Goal: Task Accomplishment & Management: Manage account settings

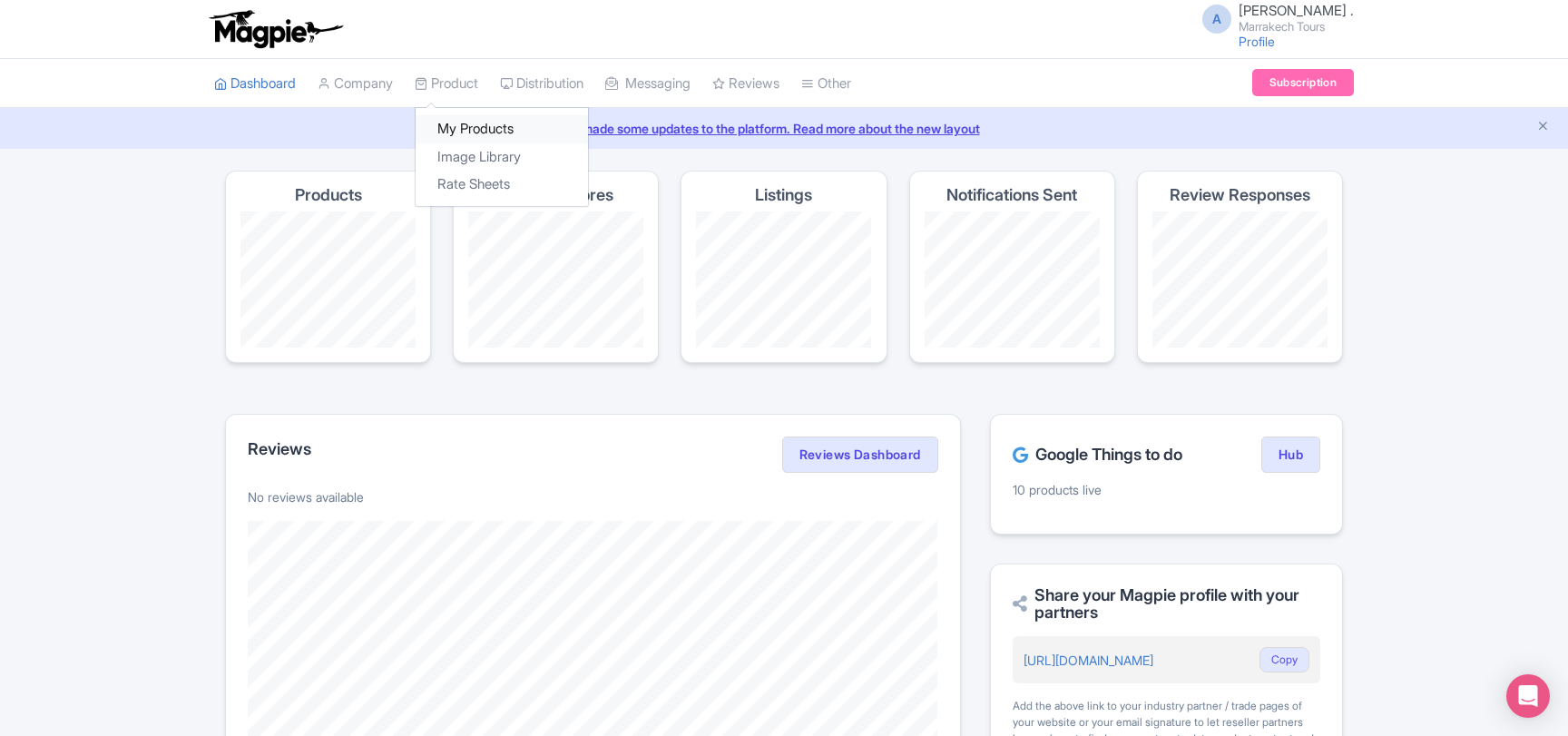
click at [460, 121] on link "My Products" at bounding box center [502, 129] width 173 height 28
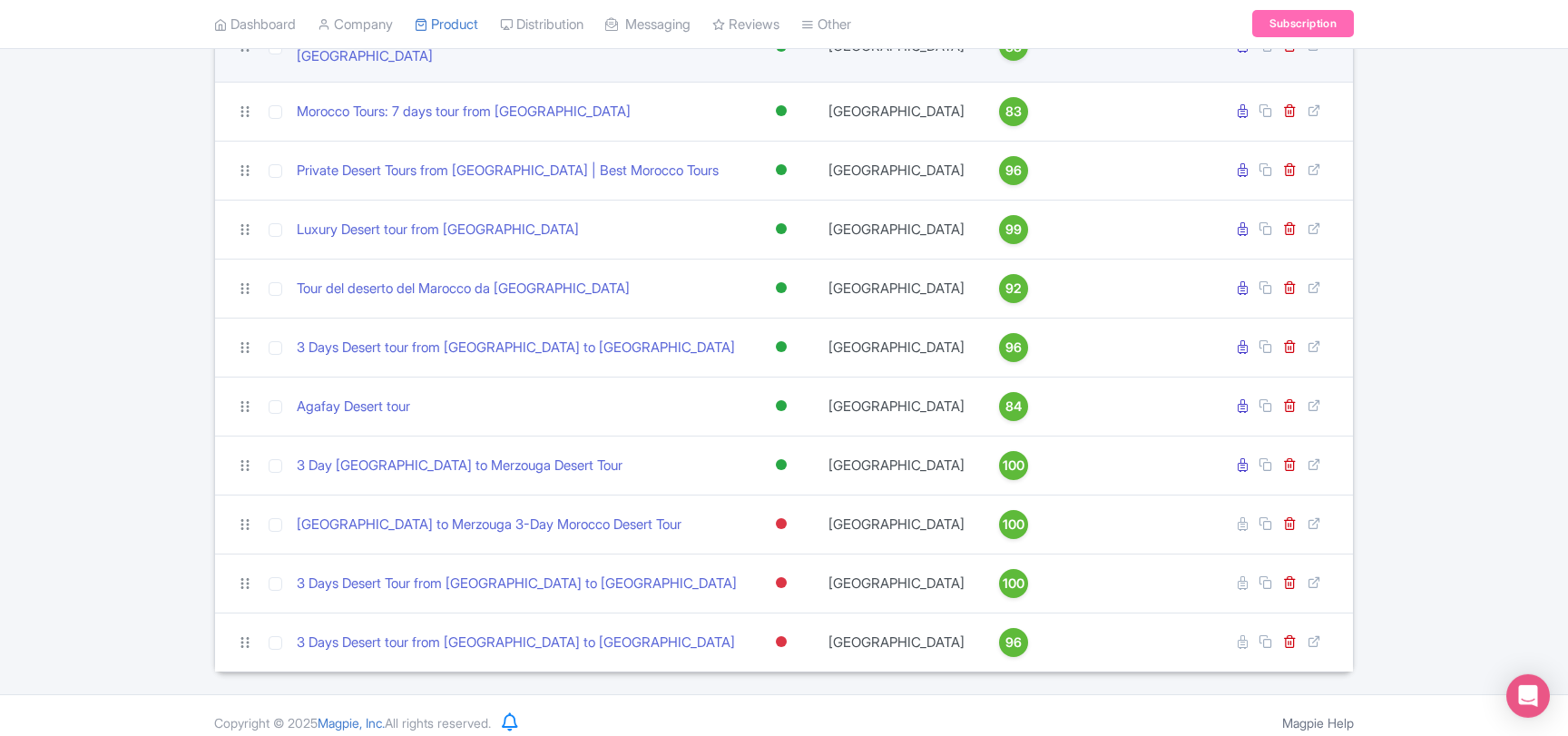
scroll to position [445, 0]
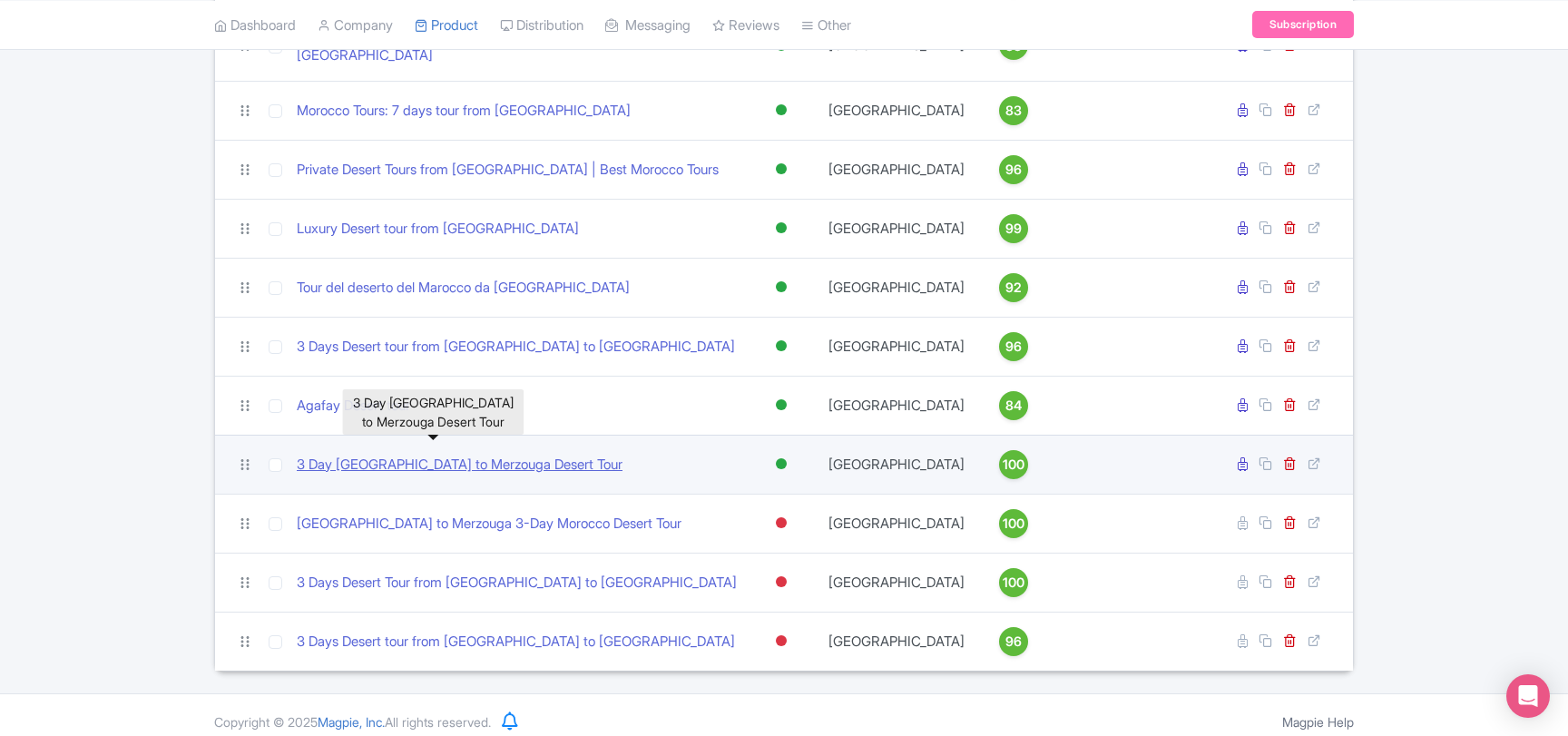
click at [511, 455] on link "3 Day [GEOGRAPHIC_DATA] to Merzouga Desert Tour" at bounding box center [459, 465] width 326 height 21
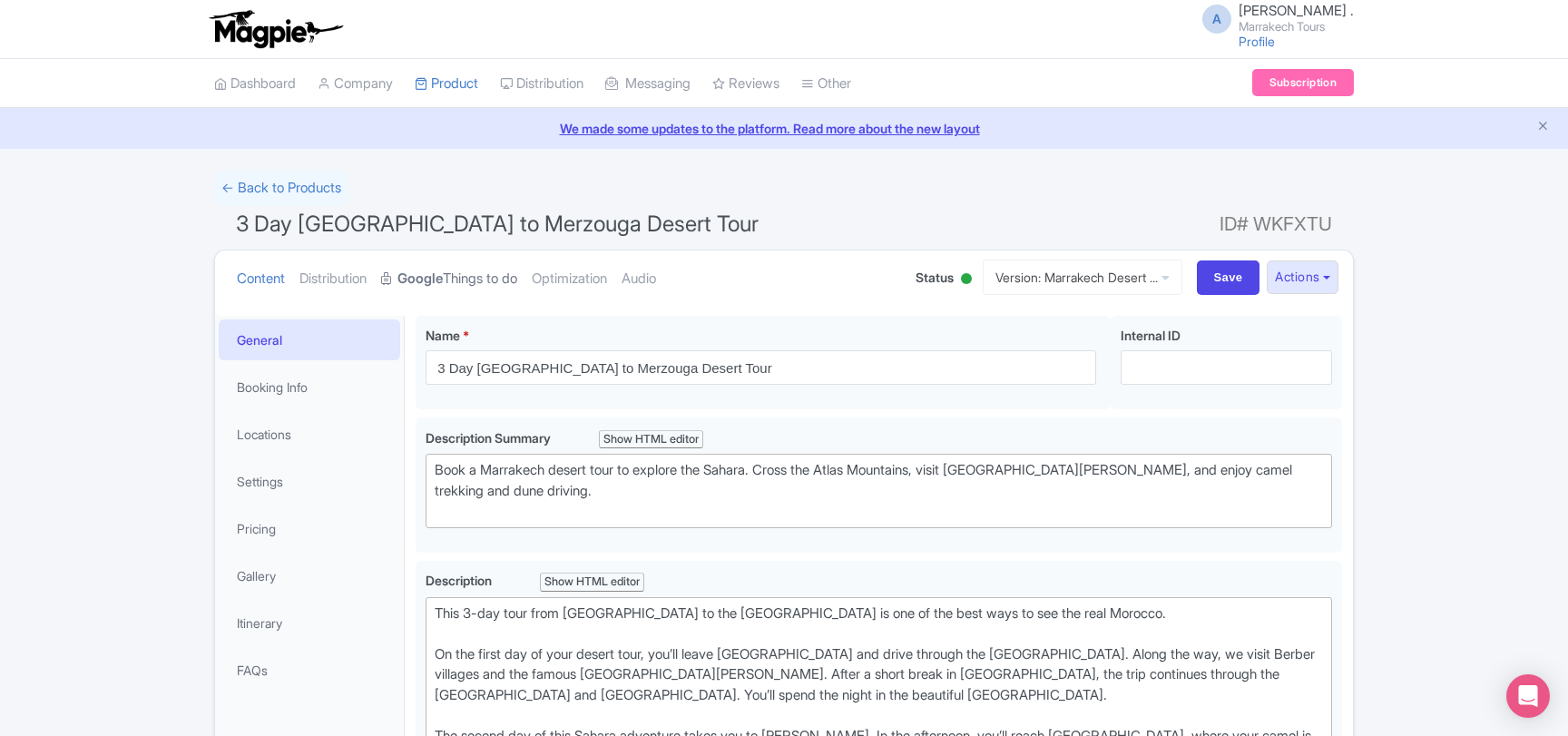
click at [464, 277] on link "Google Things to do" at bounding box center [449, 279] width 136 height 58
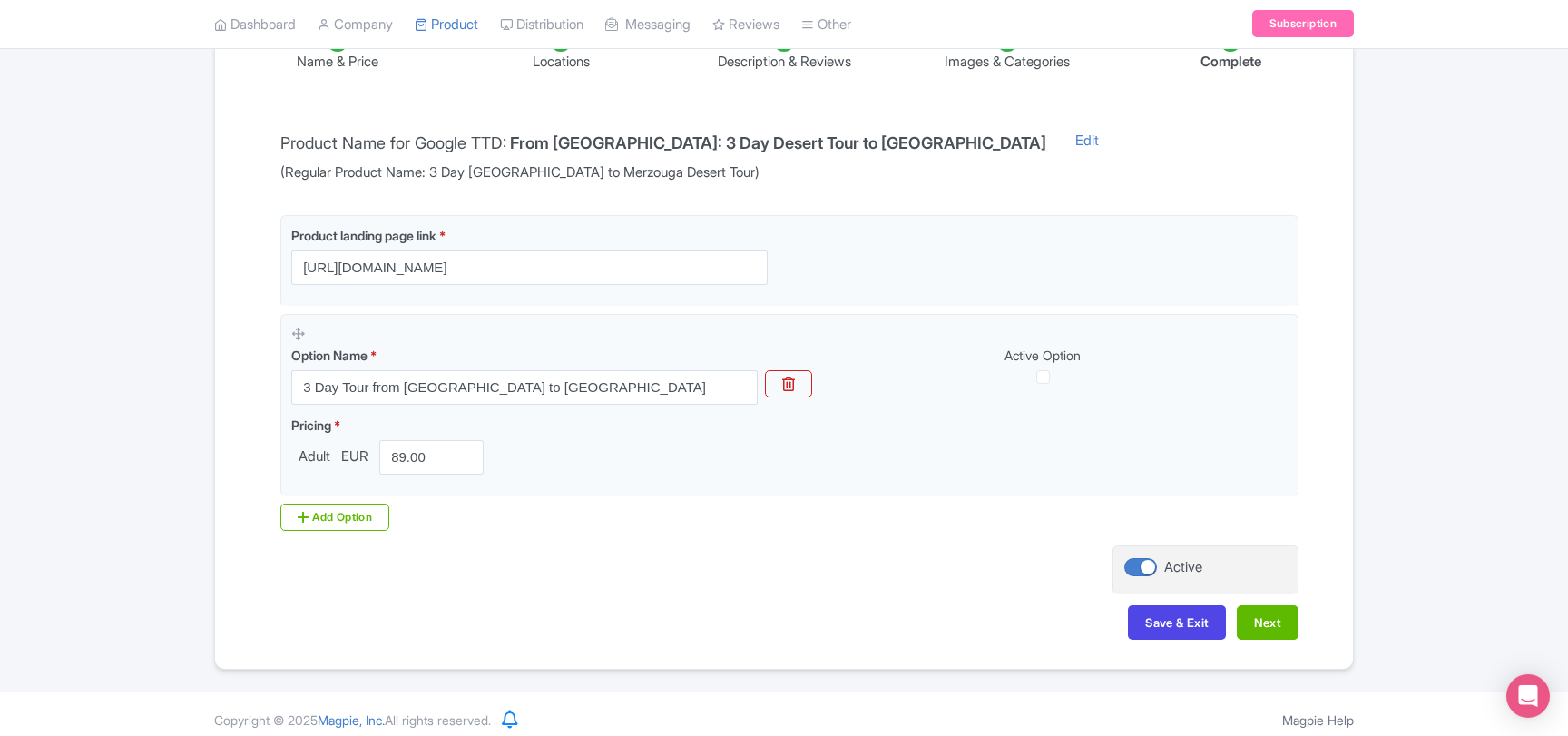
scroll to position [343, 0]
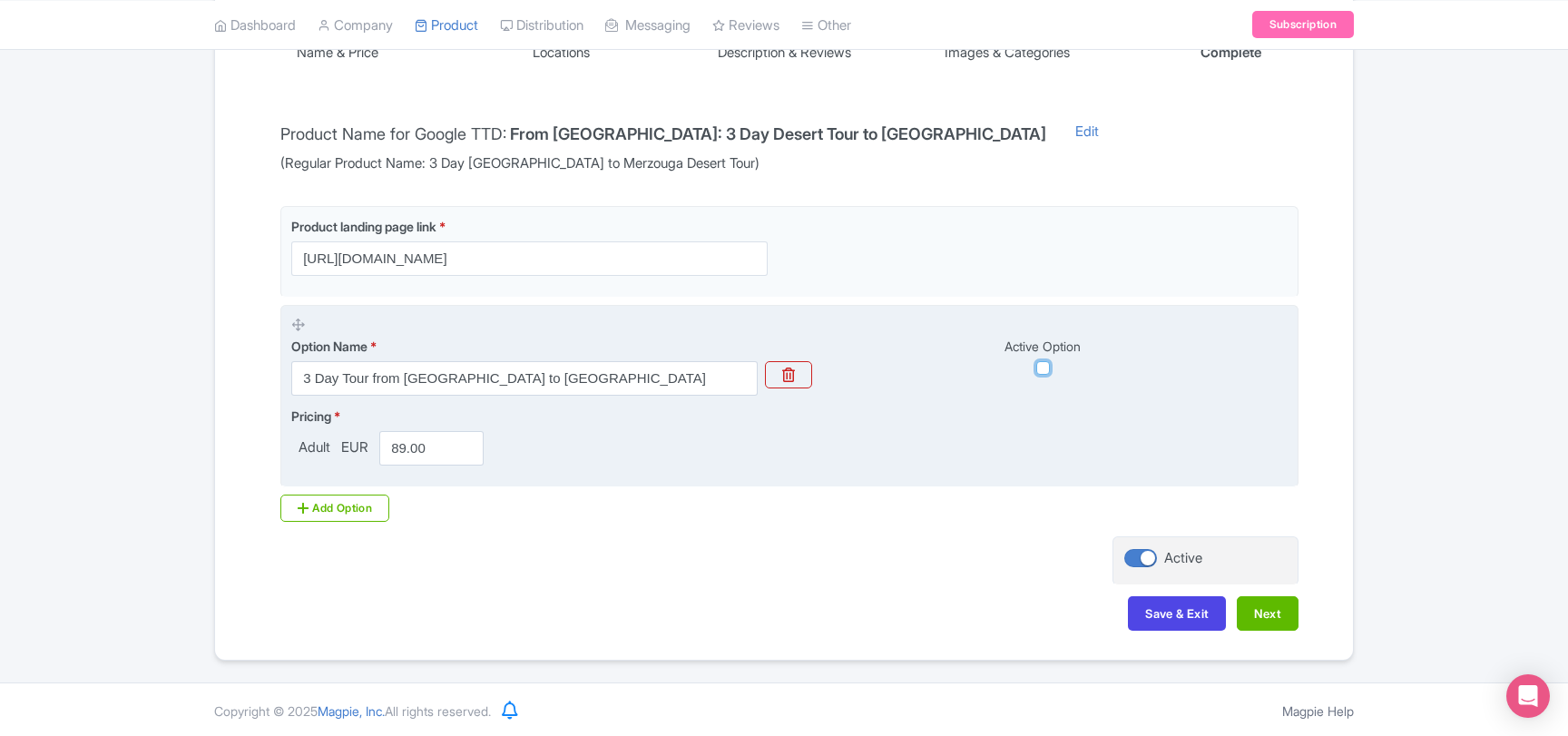
click at [1042, 364] on input "checkbox" at bounding box center [1042, 368] width 13 height 13
checkbox input "true"
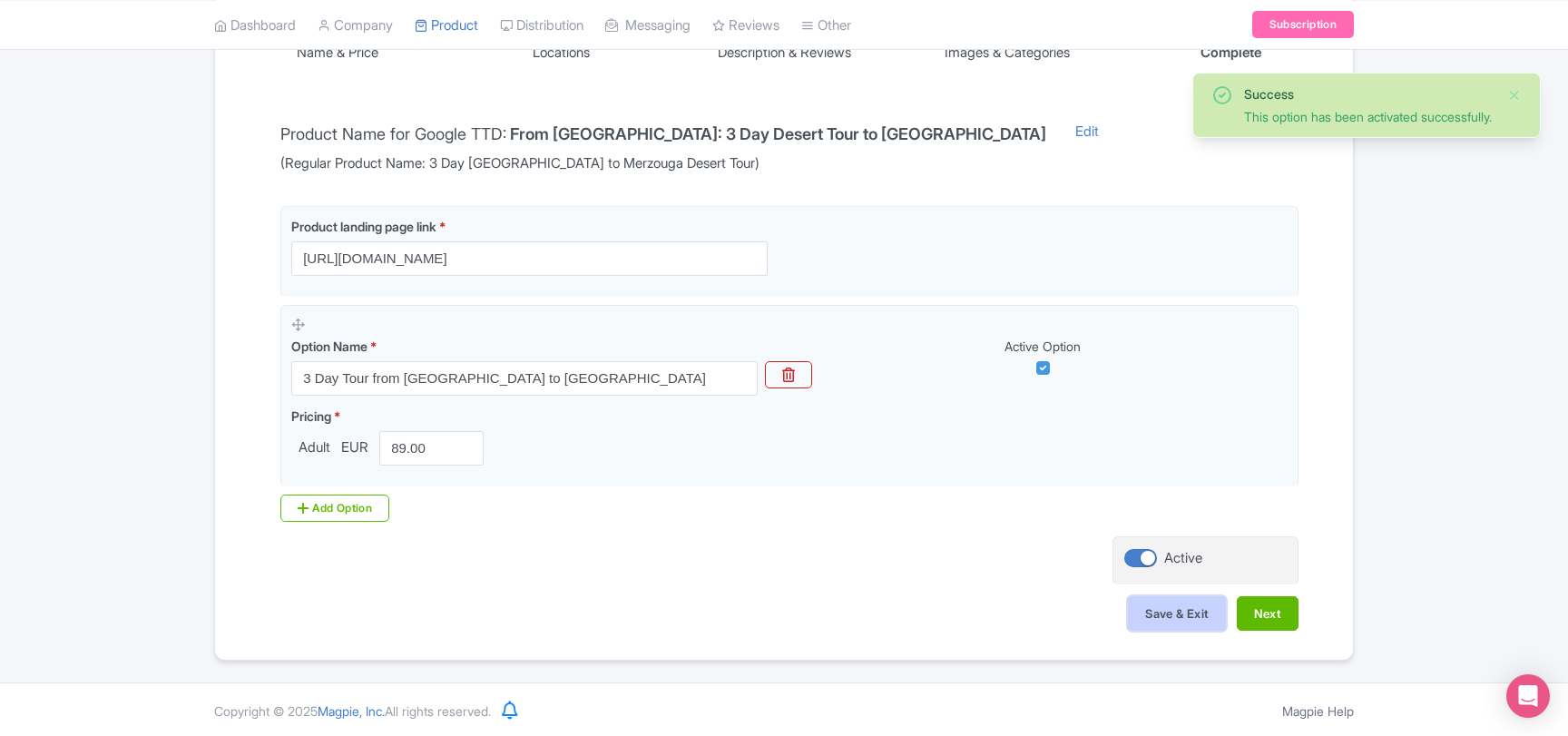
click at [1143, 614] on button "Save & Exit" at bounding box center [1177, 614] width 98 height 35
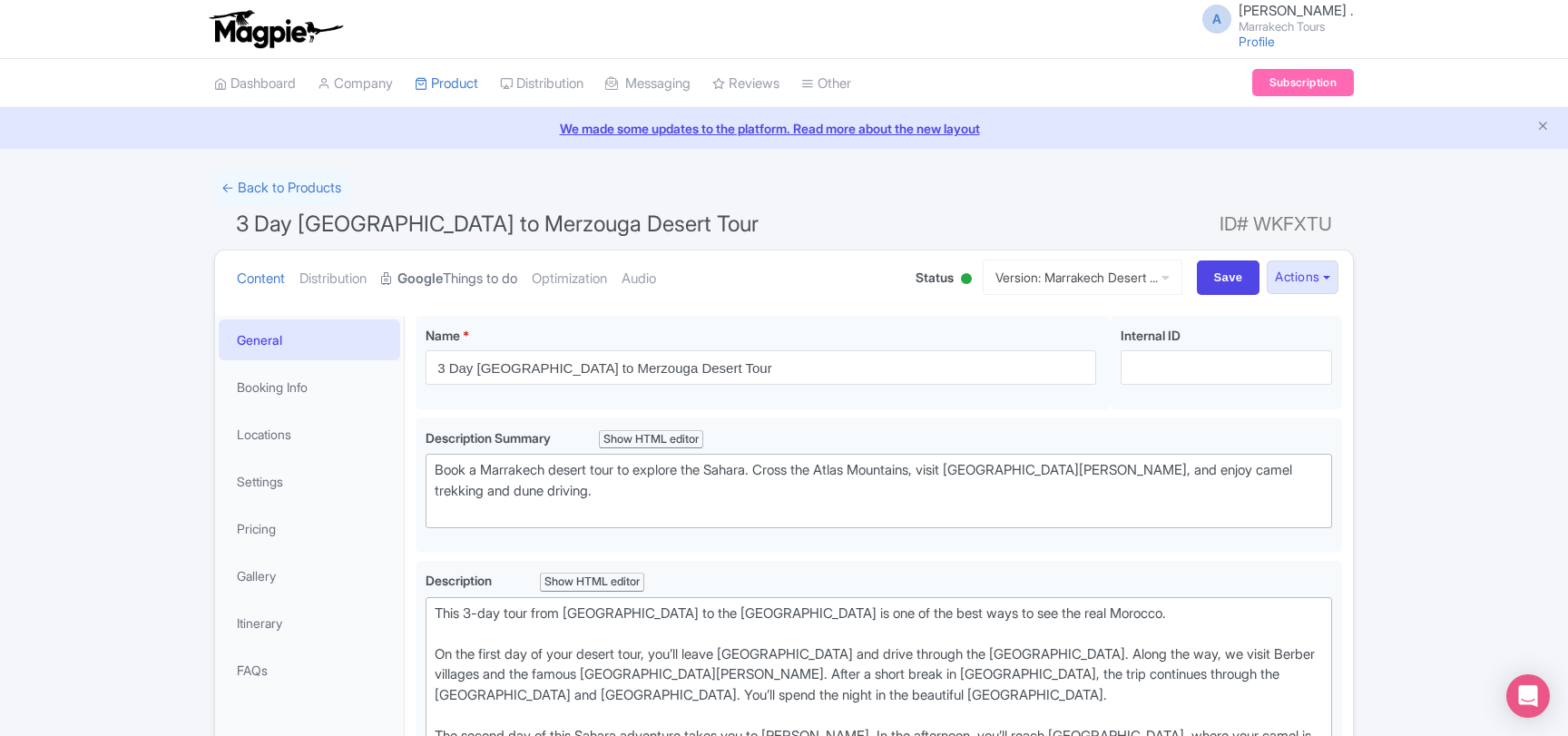
click at [465, 274] on link "Google Things to do" at bounding box center [449, 279] width 136 height 58
